Goal: Find contact information

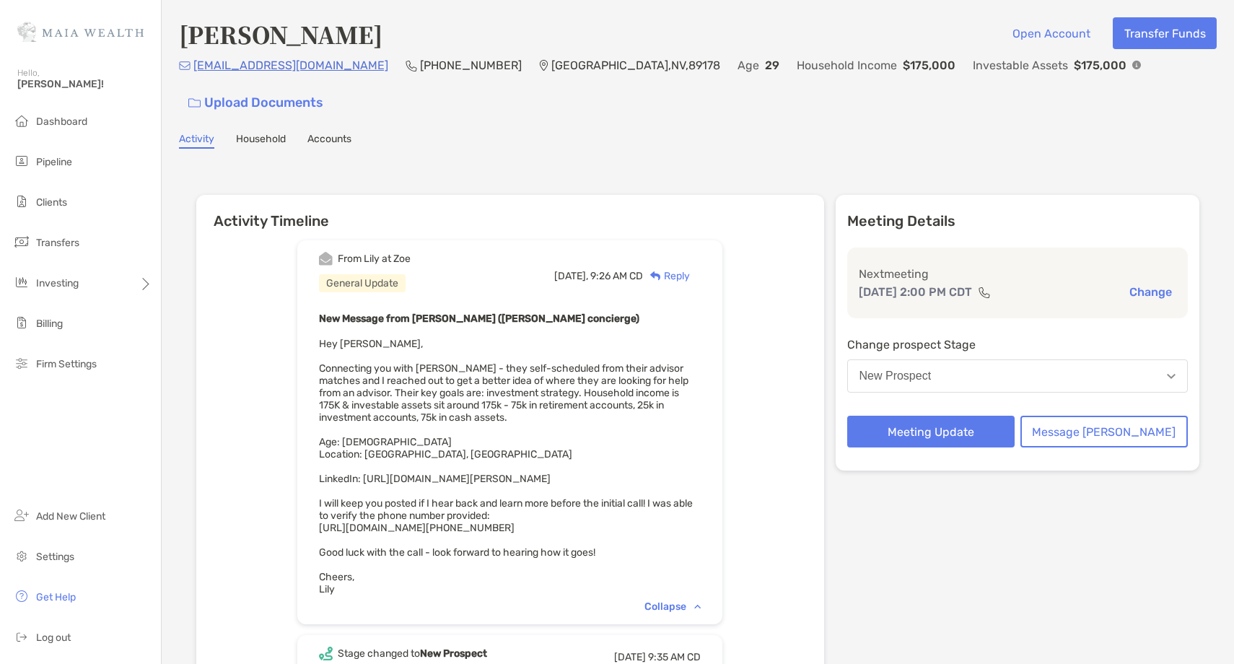
click at [432, 74] on p "[PHONE_NUMBER]" at bounding box center [471, 65] width 102 height 18
copy p "[PHONE_NUMBER]"
drag, startPoint x: 350, startPoint y: 77, endPoint x: 196, endPoint y: 75, distance: 153.8
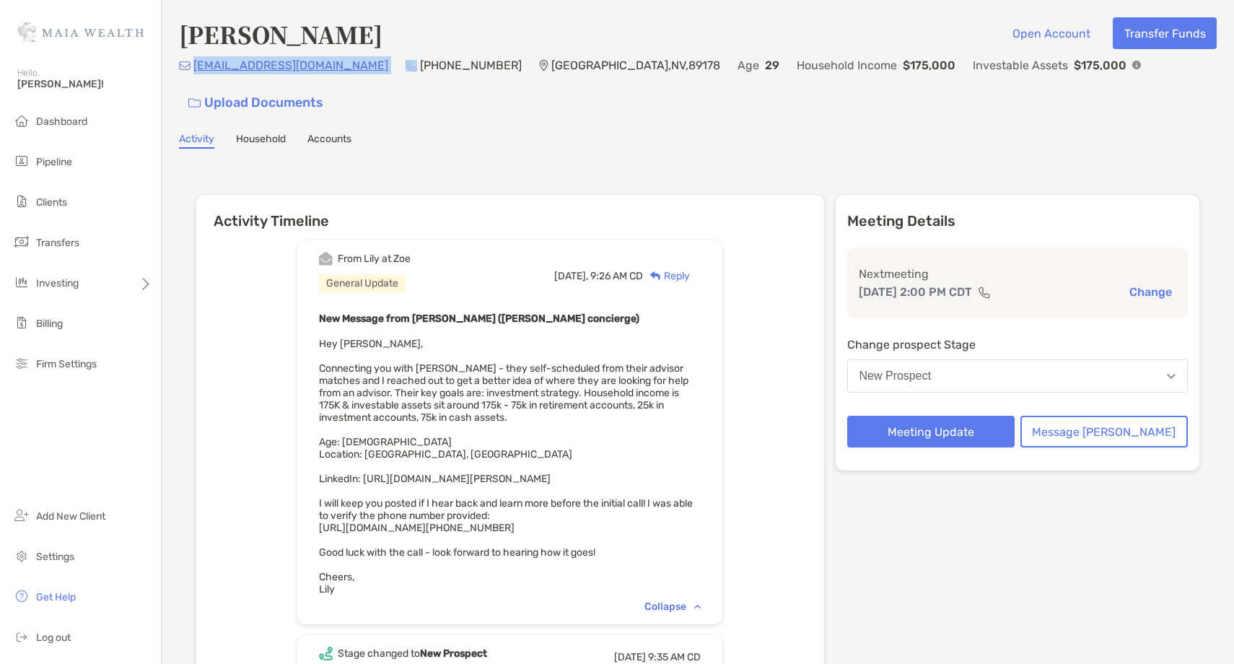
click at [196, 77] on div "[EMAIL_ADDRESS][DOMAIN_NAME] [PHONE_NUMBER] [GEOGRAPHIC_DATA] Age [DEMOGRAPHIC_…" at bounding box center [698, 87] width 1038 height 62
copy p "[EMAIL_ADDRESS][DOMAIN_NAME]"
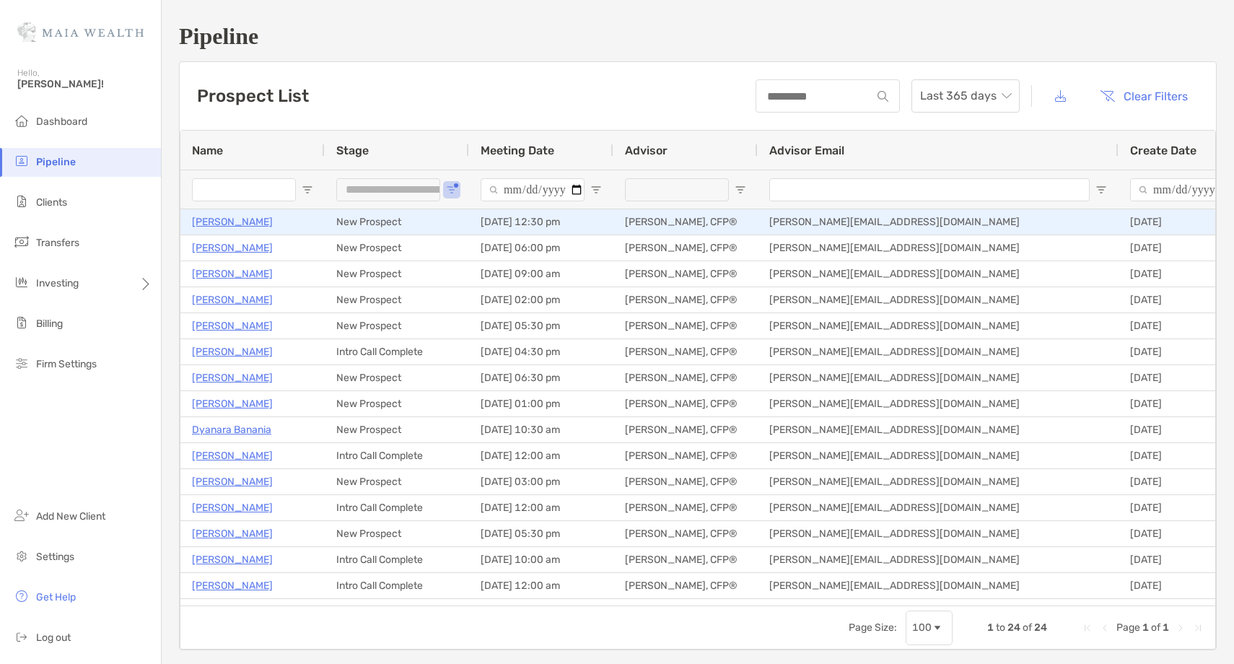
scroll to position [160, 0]
